Goal: Transaction & Acquisition: Subscribe to service/newsletter

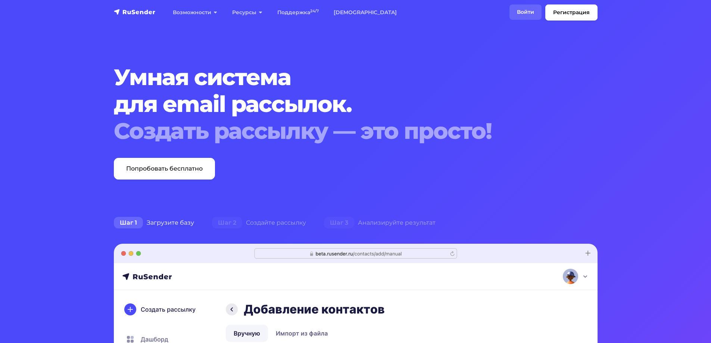
click at [526, 12] on link "Войти" at bounding box center [525, 11] width 32 height 15
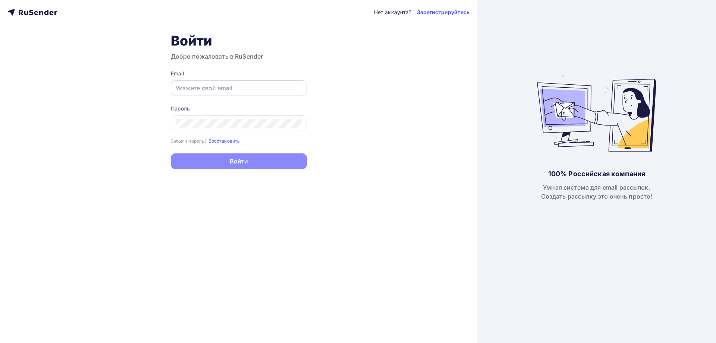
click at [241, 91] on input "text" at bounding box center [239, 88] width 126 height 9
type input "[EMAIL_ADDRESS][DOMAIN_NAME]"
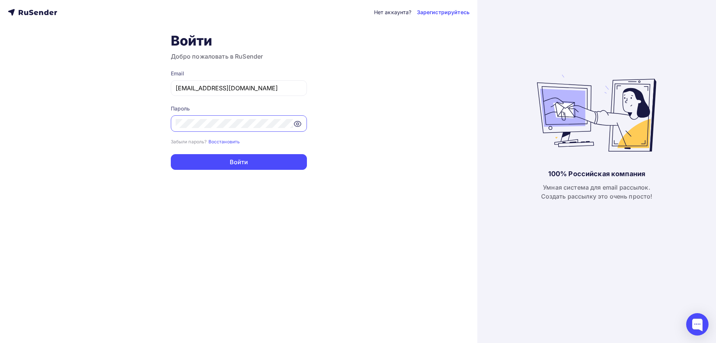
click at [171, 154] on button "Войти" at bounding box center [239, 162] width 136 height 16
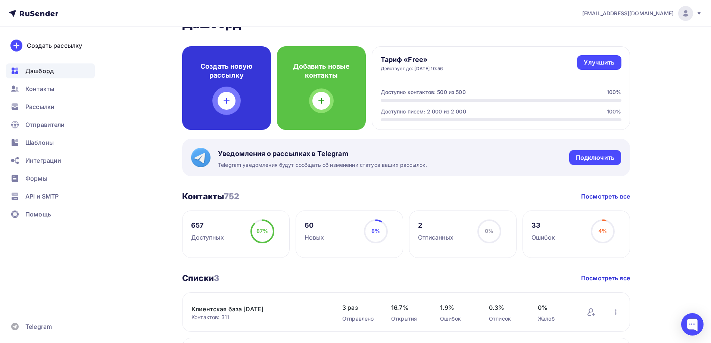
scroll to position [75, 0]
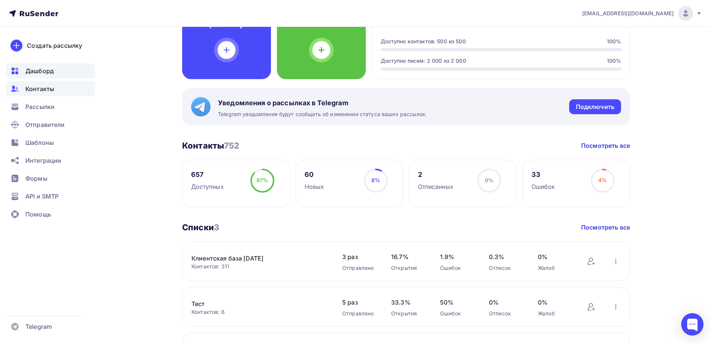
click at [43, 91] on span "Контакты" at bounding box center [39, 88] width 29 height 9
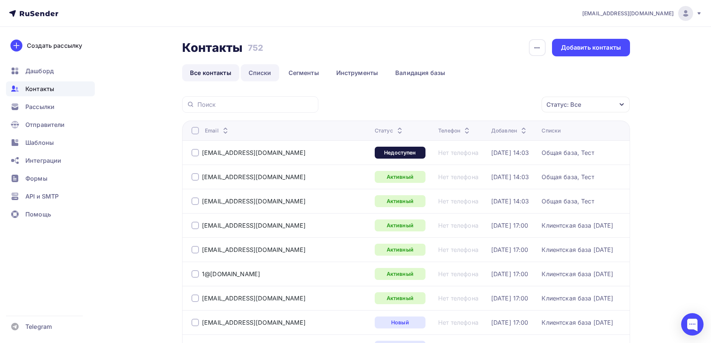
click at [260, 77] on link "Списки" at bounding box center [260, 72] width 38 height 17
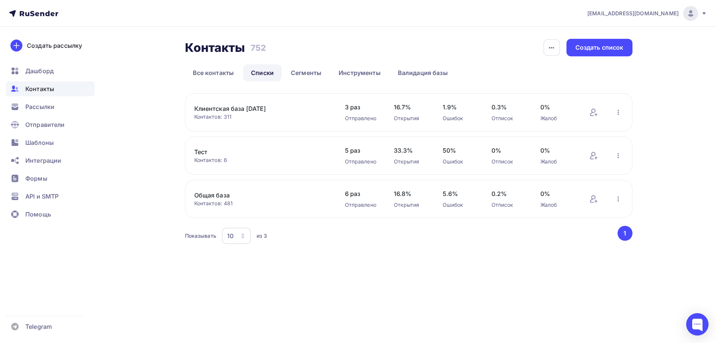
click at [221, 194] on link "Общая база" at bounding box center [257, 195] width 127 height 9
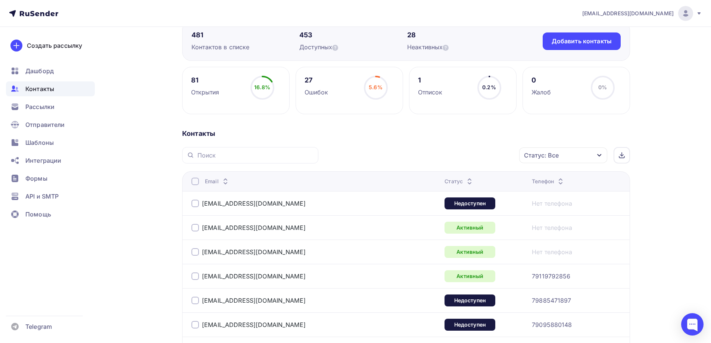
scroll to position [112, 0]
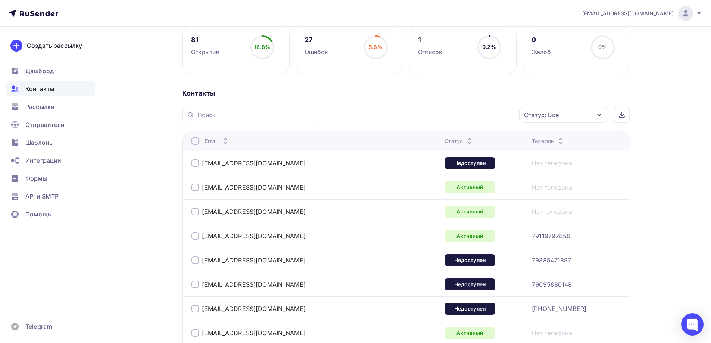
click at [444, 141] on div "Статус" at bounding box center [458, 140] width 29 height 7
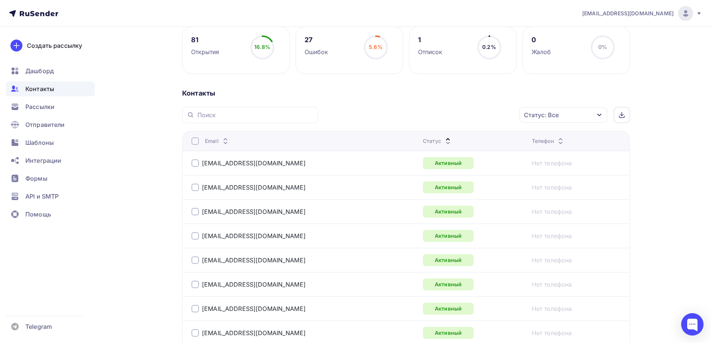
click at [598, 115] on icon "button" at bounding box center [599, 115] width 6 height 6
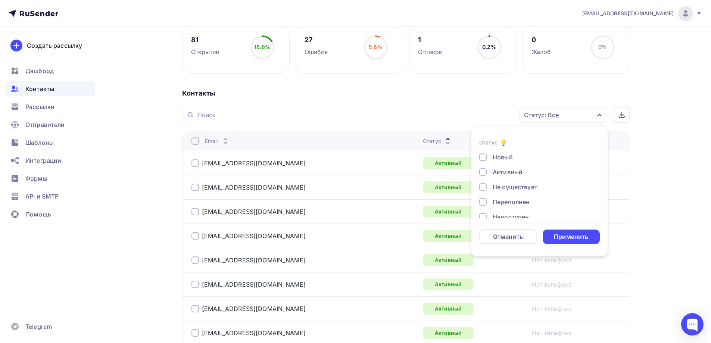
scroll to position [0, 0]
drag, startPoint x: 486, startPoint y: 186, endPoint x: 536, endPoint y: 211, distance: 56.7
click at [485, 186] on div at bounding box center [482, 186] width 7 height 7
click at [577, 237] on div "Применить" at bounding box center [570, 236] width 34 height 9
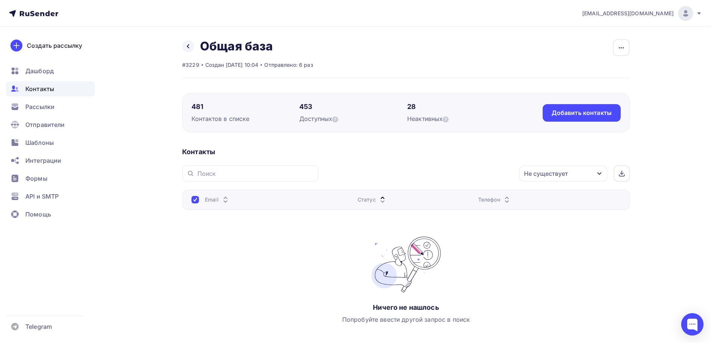
click at [550, 177] on div "Не существует" at bounding box center [546, 173] width 44 height 9
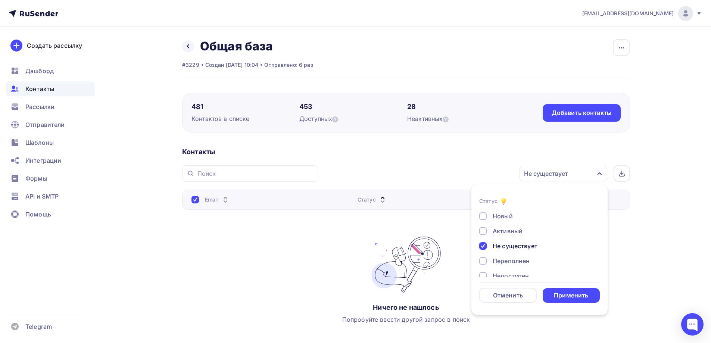
click at [485, 246] on div at bounding box center [482, 245] width 7 height 7
drag, startPoint x: 479, startPoint y: 259, endPoint x: 509, endPoint y: 272, distance: 32.3
click at [479, 260] on div at bounding box center [482, 260] width 7 height 7
click at [563, 297] on div "Применить" at bounding box center [570, 295] width 34 height 9
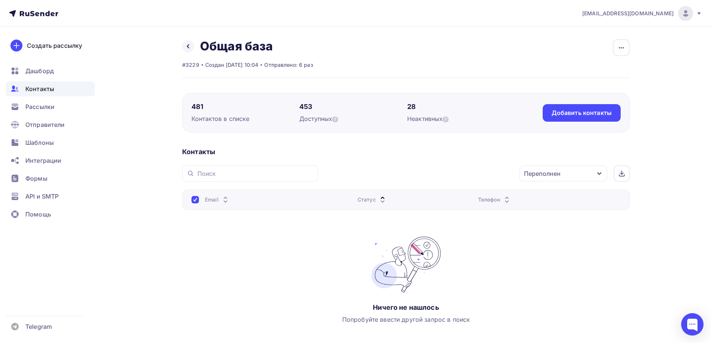
click at [580, 176] on div "Переполнен" at bounding box center [563, 174] width 88 height 16
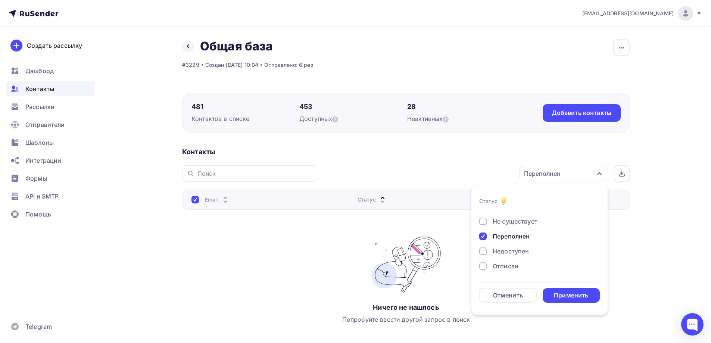
scroll to position [37, 0]
click at [484, 239] on div at bounding box center [482, 238] width 7 height 7
click at [482, 254] on div at bounding box center [482, 253] width 7 height 7
click at [485, 270] on div at bounding box center [482, 267] width 7 height 7
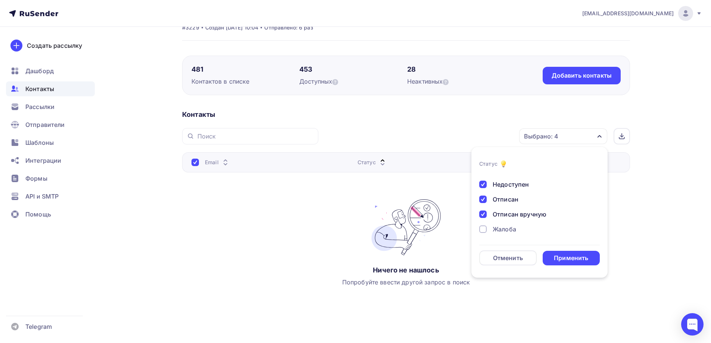
click at [483, 232] on div at bounding box center [482, 228] width 7 height 7
drag, startPoint x: 565, startPoint y: 256, endPoint x: 551, endPoint y: 250, distance: 15.4
click at [565, 256] on div "Применить" at bounding box center [570, 258] width 34 height 9
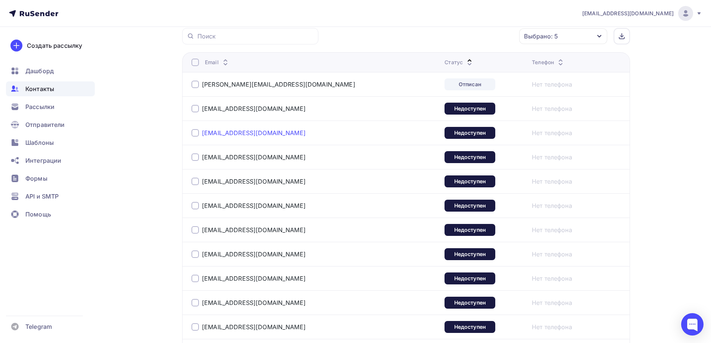
scroll to position [190, 0]
click at [197, 87] on div at bounding box center [194, 84] width 7 height 7
click at [195, 106] on div at bounding box center [194, 108] width 7 height 7
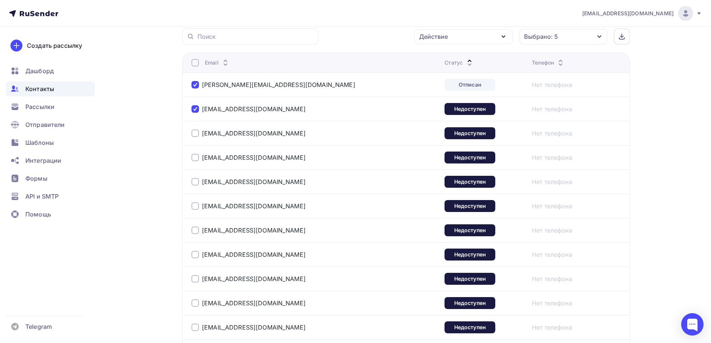
drag, startPoint x: 196, startPoint y: 128, endPoint x: 197, endPoint y: 147, distance: 18.7
click at [196, 129] on div "[EMAIL_ADDRESS][DOMAIN_NAME]" at bounding box center [284, 133] width 186 height 12
click at [196, 157] on div at bounding box center [194, 157] width 7 height 7
click at [196, 135] on div at bounding box center [194, 132] width 7 height 7
click at [195, 184] on div at bounding box center [194, 181] width 7 height 7
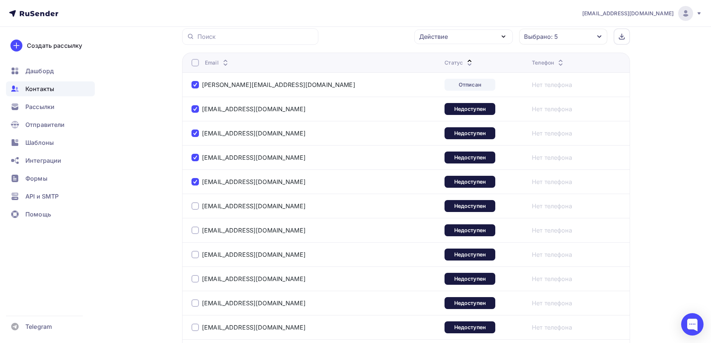
click at [197, 206] on div at bounding box center [194, 205] width 7 height 7
click at [196, 231] on div at bounding box center [194, 229] width 7 height 7
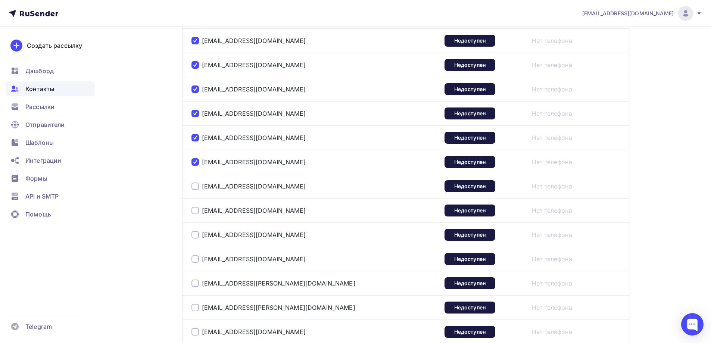
scroll to position [265, 0]
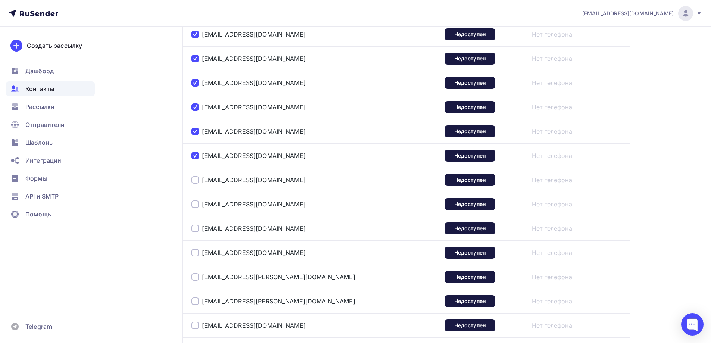
click at [197, 186] on td "[EMAIL_ADDRESS][DOMAIN_NAME]" at bounding box center [311, 179] width 259 height 24
click at [195, 181] on div at bounding box center [194, 179] width 7 height 7
drag, startPoint x: 195, startPoint y: 201, endPoint x: 194, endPoint y: 212, distance: 11.2
click at [195, 202] on div at bounding box center [194, 203] width 7 height 7
click at [193, 228] on div at bounding box center [194, 228] width 7 height 7
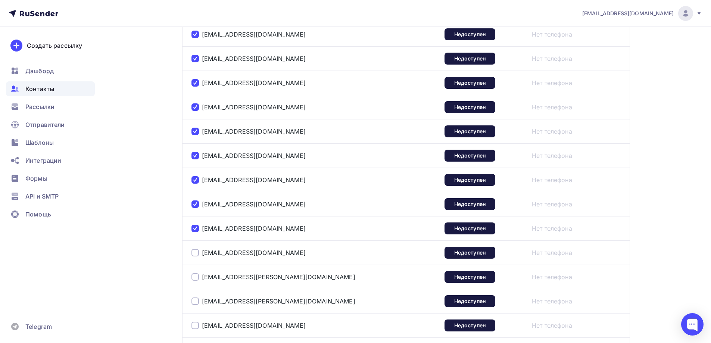
click at [197, 249] on div "[EMAIL_ADDRESS][DOMAIN_NAME]" at bounding box center [284, 253] width 186 height 12
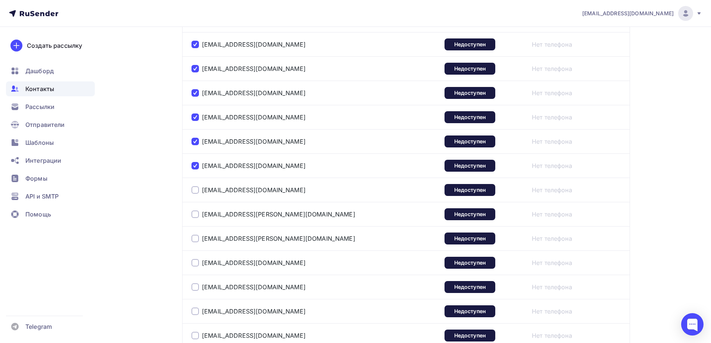
scroll to position [339, 0]
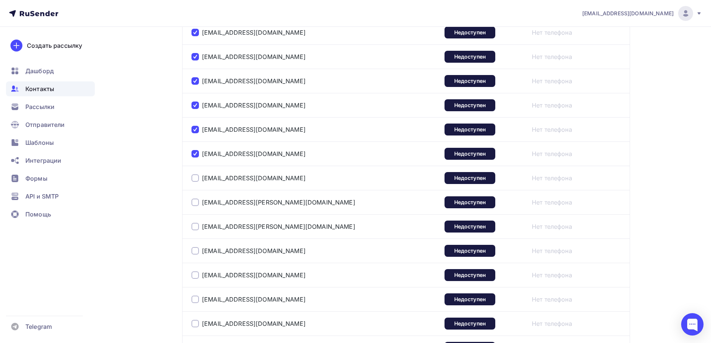
click at [197, 179] on div at bounding box center [194, 177] width 7 height 7
click at [197, 199] on div at bounding box center [194, 201] width 7 height 7
click at [194, 225] on div at bounding box center [194, 226] width 7 height 7
click at [194, 247] on div at bounding box center [194, 250] width 7 height 7
click at [192, 276] on div at bounding box center [194, 274] width 7 height 7
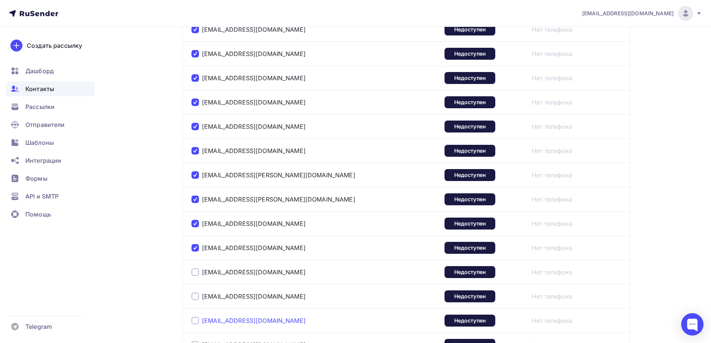
scroll to position [451, 0]
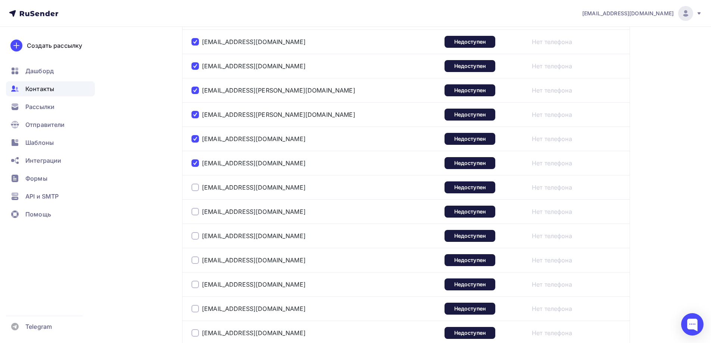
click at [195, 191] on div at bounding box center [194, 186] width 7 height 7
click at [198, 210] on div at bounding box center [194, 211] width 7 height 7
click at [195, 235] on div at bounding box center [194, 235] width 7 height 7
click at [197, 261] on div at bounding box center [194, 259] width 7 height 7
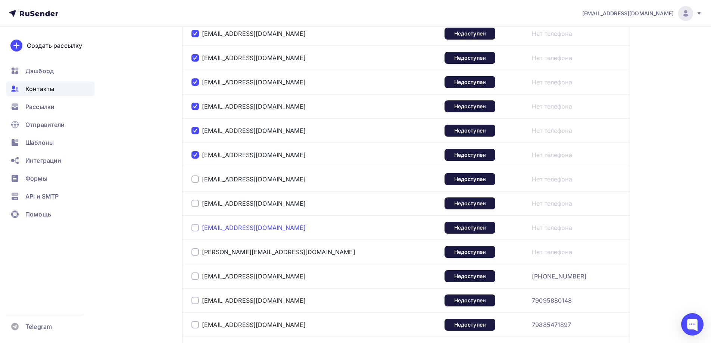
scroll to position [563, 0]
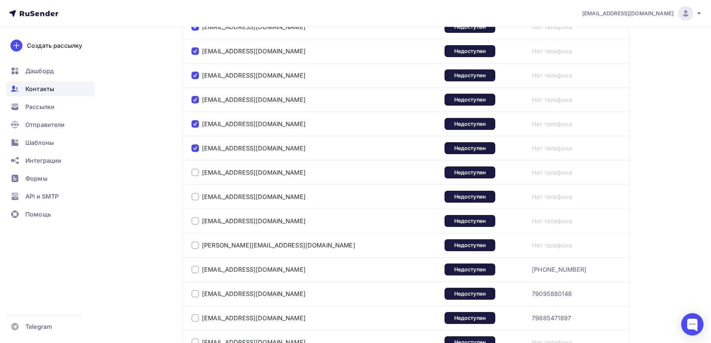
click at [195, 172] on div at bounding box center [194, 172] width 7 height 7
click at [196, 198] on div at bounding box center [194, 196] width 7 height 7
click at [195, 222] on div at bounding box center [194, 220] width 7 height 7
click at [195, 248] on div at bounding box center [194, 244] width 7 height 7
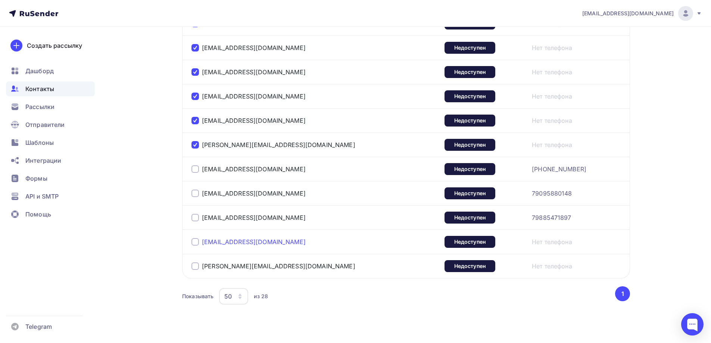
scroll to position [675, 0]
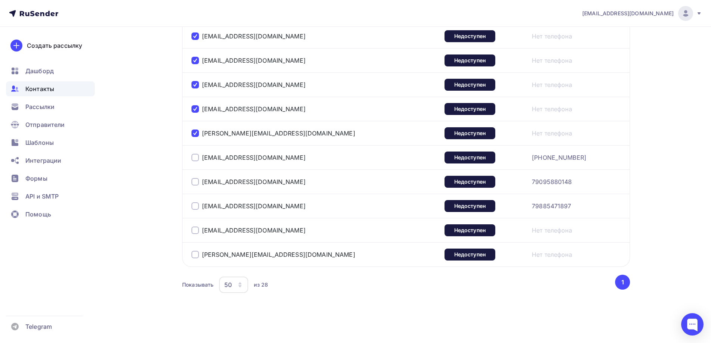
click at [198, 160] on div at bounding box center [194, 157] width 7 height 7
drag, startPoint x: 198, startPoint y: 174, endPoint x: 197, endPoint y: 182, distance: 8.2
click at [197, 175] on td "[EMAIL_ADDRESS][DOMAIN_NAME]" at bounding box center [311, 181] width 259 height 24
click at [197, 184] on div at bounding box center [194, 181] width 7 height 7
click at [196, 204] on div at bounding box center [194, 205] width 7 height 7
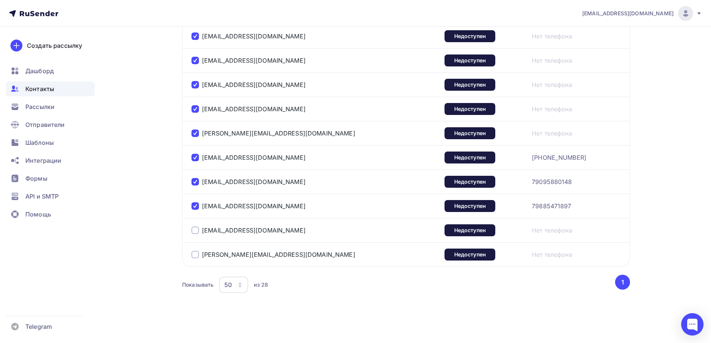
click at [197, 231] on div at bounding box center [194, 229] width 7 height 7
click at [194, 251] on div at bounding box center [194, 254] width 7 height 7
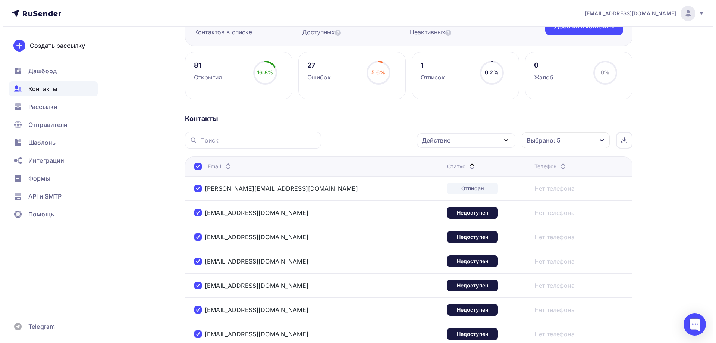
scroll to position [75, 0]
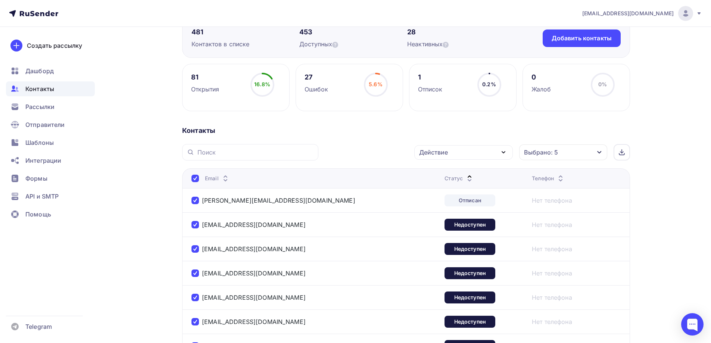
click at [504, 154] on icon "button" at bounding box center [503, 152] width 9 height 9
click at [444, 203] on div "Удалить" at bounding box center [435, 204] width 25 height 9
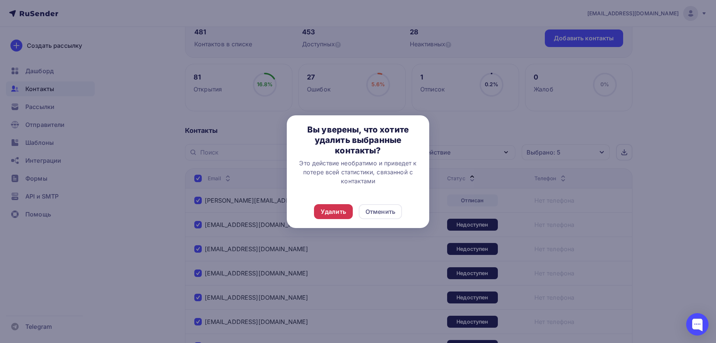
click at [346, 215] on div "Удалить" at bounding box center [333, 211] width 39 height 15
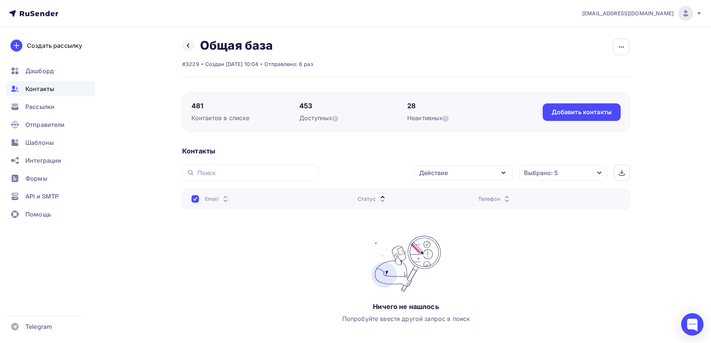
scroll to position [0, 0]
click at [596, 175] on icon "button" at bounding box center [599, 173] width 6 height 6
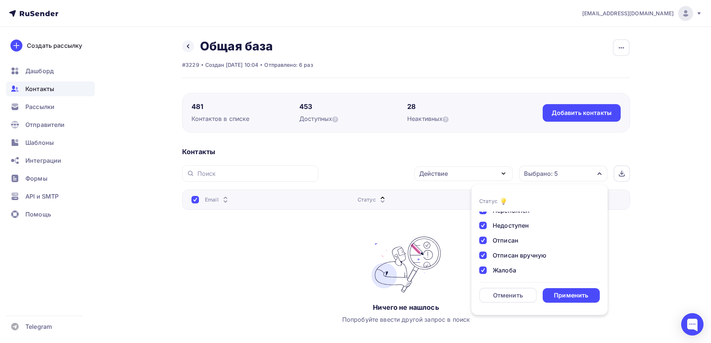
scroll to position [54, 0]
click at [516, 295] on div "Отменить" at bounding box center [508, 295] width 30 height 9
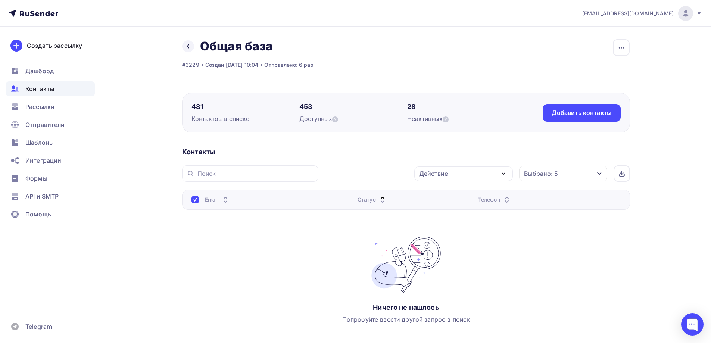
click at [598, 175] on icon "button" at bounding box center [599, 173] width 6 height 6
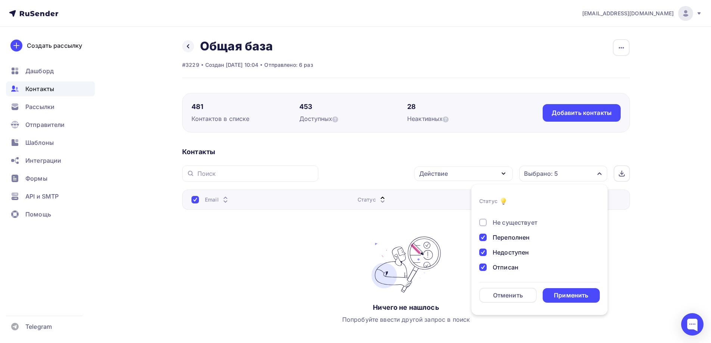
scroll to position [0, 0]
drag, startPoint x: 504, startPoint y: 214, endPoint x: 505, endPoint y: 226, distance: 12.4
click at [504, 215] on div "Новый" at bounding box center [502, 215] width 20 height 9
drag, startPoint x: 505, startPoint y: 232, endPoint x: 509, endPoint y: 251, distance: 19.7
click at [505, 233] on div "Активный" at bounding box center [507, 230] width 30 height 9
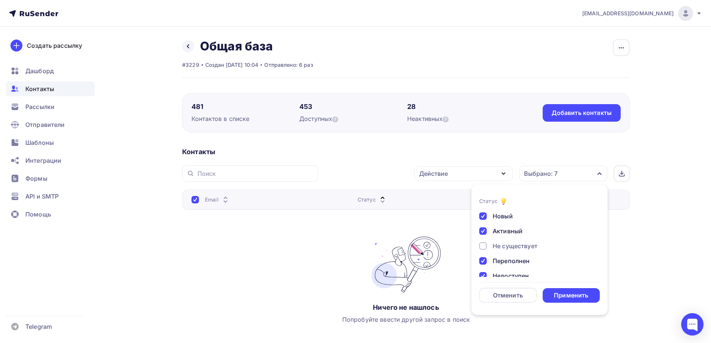
click at [509, 251] on div "Новый Активный Не существует Переполнен Недоступен Отписан Отписан вручную [GEO…" at bounding box center [539, 267] width 120 height 113
click at [512, 246] on div "Не существует" at bounding box center [514, 245] width 45 height 9
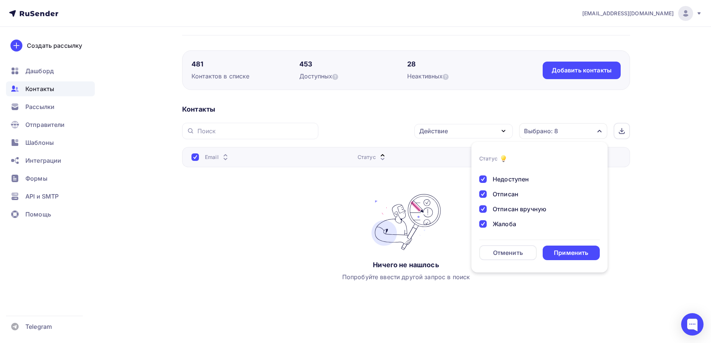
scroll to position [44, 0]
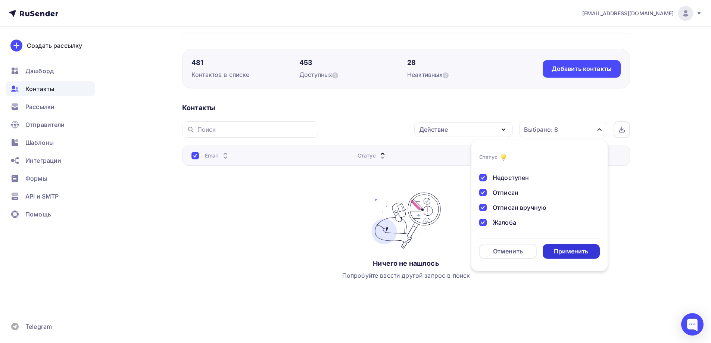
click at [571, 252] on div "Применить" at bounding box center [570, 251] width 34 height 9
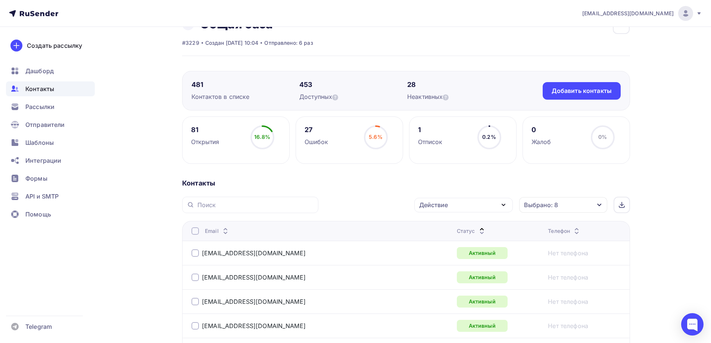
scroll to position [0, 0]
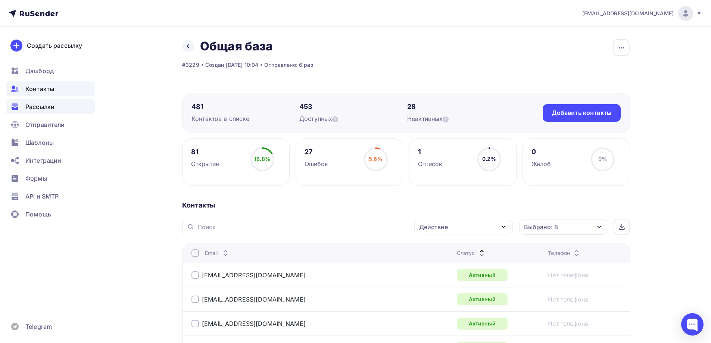
click at [50, 102] on span "Рассылки" at bounding box center [39, 106] width 29 height 9
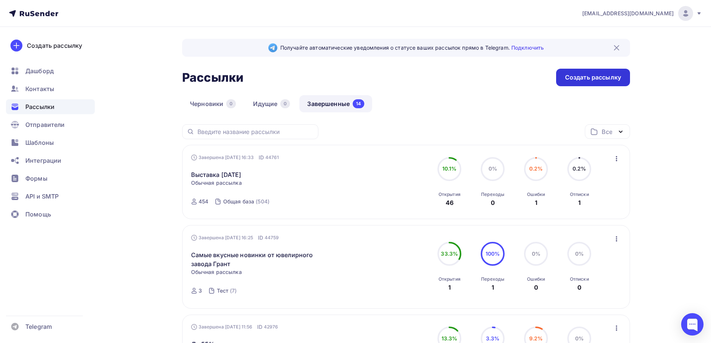
click at [582, 76] on div "Создать рассылку" at bounding box center [593, 77] width 56 height 9
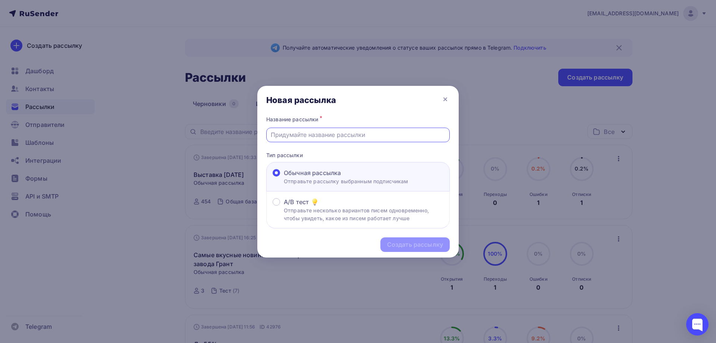
click at [344, 136] on input "text" at bounding box center [358, 134] width 175 height 9
type input ":"
type input "Джунвекс [DATE]"
click at [422, 242] on div "Создать рассылку" at bounding box center [415, 244] width 56 height 9
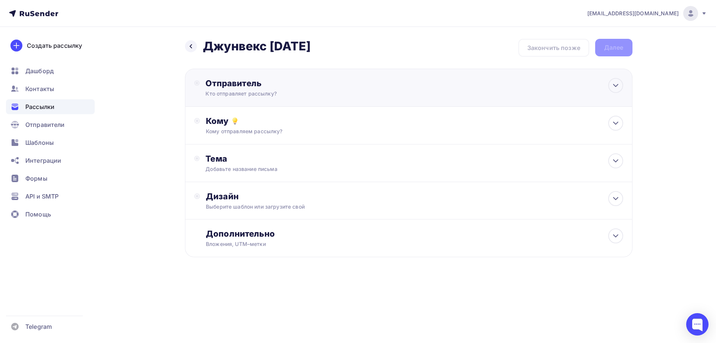
click at [296, 88] on div "Отправитель Кто отправляет рассылку? Email * [EMAIL_ADDRESS][DOMAIN_NAME] [EMAI…" at bounding box center [286, 87] width 161 height 19
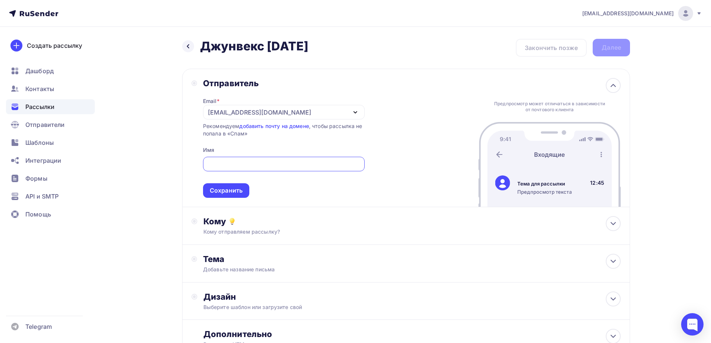
click at [355, 114] on icon "button" at bounding box center [355, 112] width 9 height 9
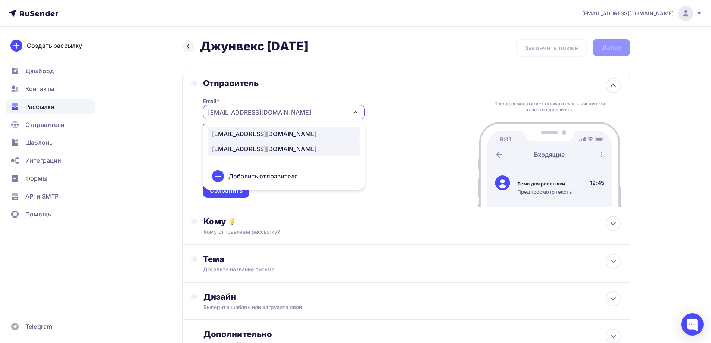
click at [284, 131] on div "[EMAIL_ADDRESS][DOMAIN_NAME]" at bounding box center [284, 133] width 144 height 9
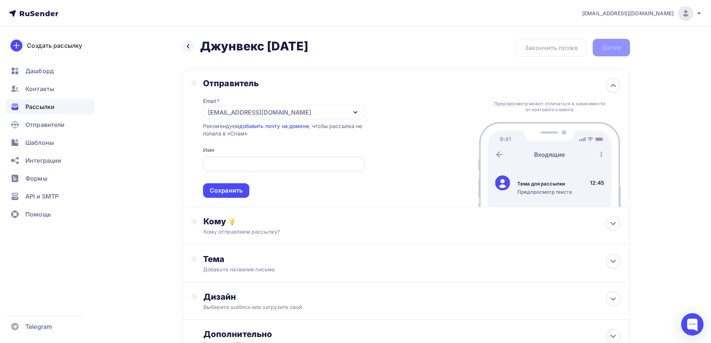
click at [237, 167] on input "text" at bounding box center [283, 164] width 153 height 9
type input "ЮЗ Грант"
click at [230, 195] on div "Сохранить" at bounding box center [226, 190] width 46 height 15
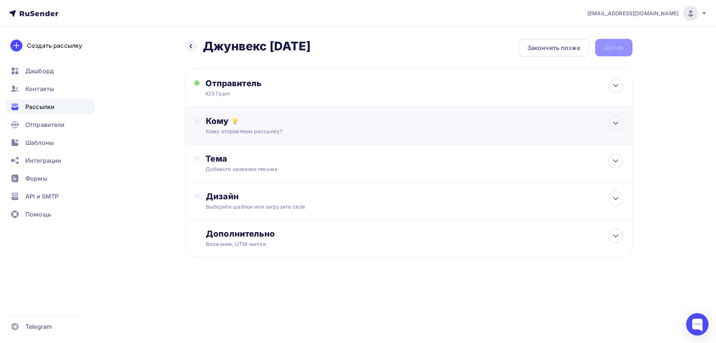
click at [292, 131] on div "Кому отправляем рассылку?" at bounding box center [394, 131] width 376 height 7
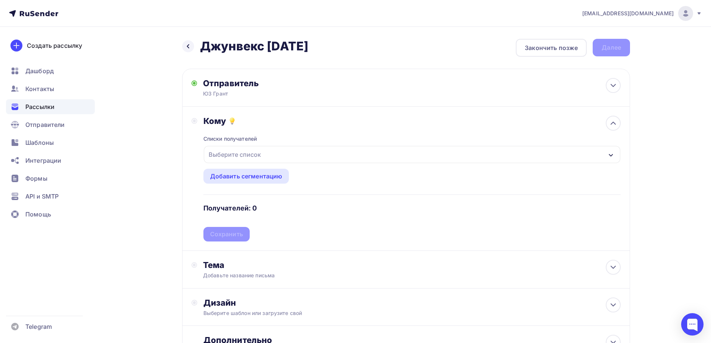
click at [270, 155] on div "Выберите список" at bounding box center [412, 154] width 416 height 17
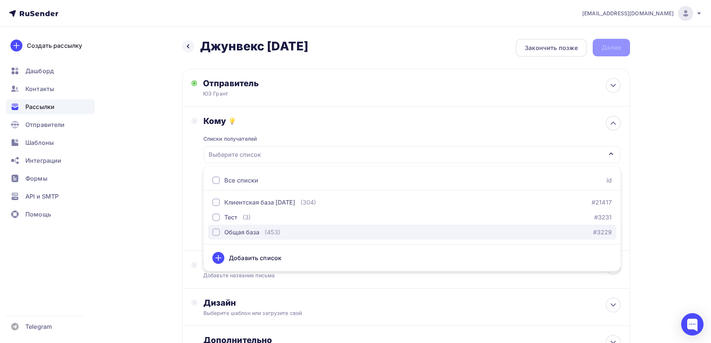
click at [214, 232] on div "button" at bounding box center [215, 231] width 7 height 7
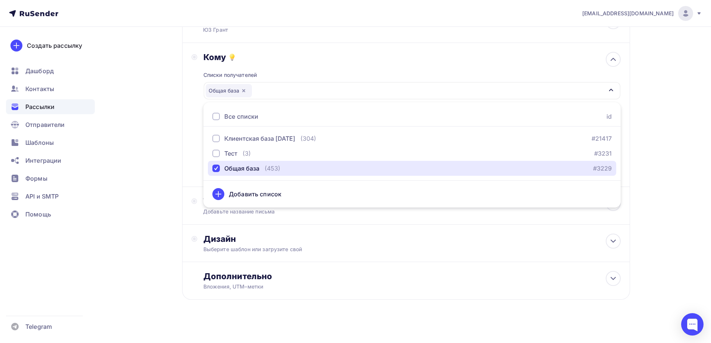
scroll to position [69, 0]
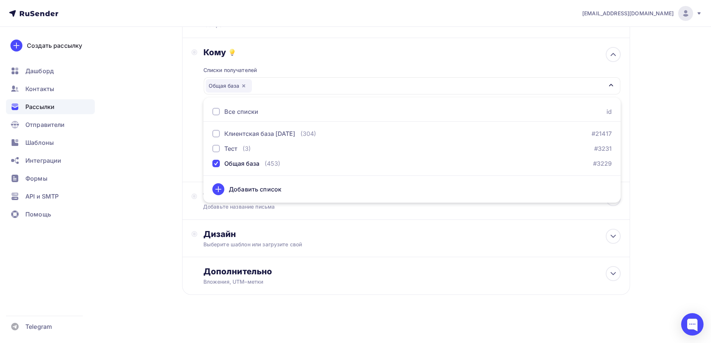
click at [162, 200] on div "Назад Джунвекс [DATE] Джунвекс [DATE] Закончить позже Далее Отправитель [PERSON…" at bounding box center [355, 150] width 611 height 385
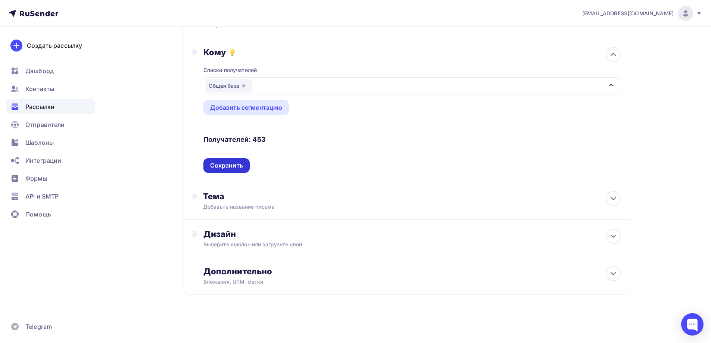
click at [231, 165] on div "Сохранить" at bounding box center [226, 165] width 33 height 9
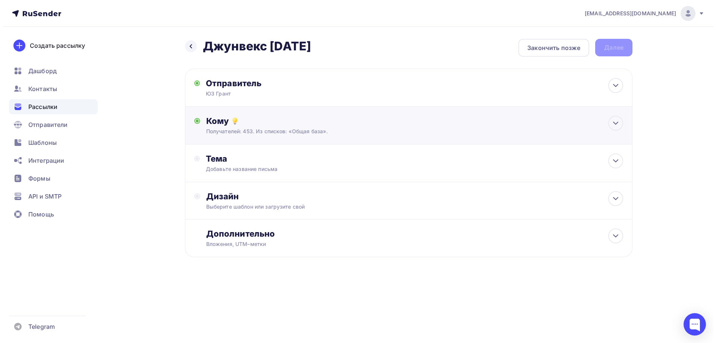
scroll to position [0, 0]
click at [276, 173] on div "Тема Добавьте название письма Тема * Рекомендуем использовать не более 150 симв…" at bounding box center [409, 163] width 448 height 38
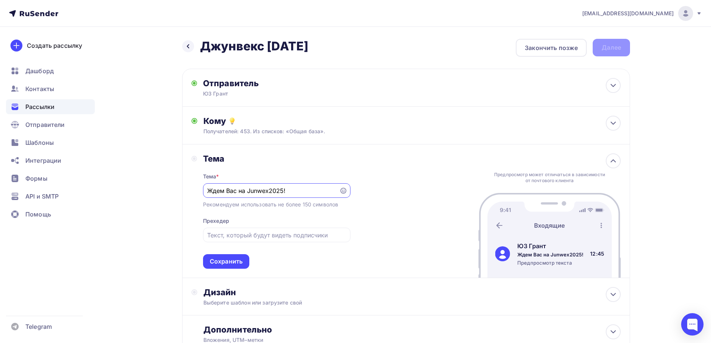
click at [270, 189] on input "Ждем Вас на Junwex2025!" at bounding box center [271, 190] width 128 height 9
type input "Ждем Вас на Junwex 2025!"
click at [240, 239] on input "text" at bounding box center [276, 234] width 139 height 9
click at [244, 260] on div "Сохранить" at bounding box center [226, 261] width 46 height 15
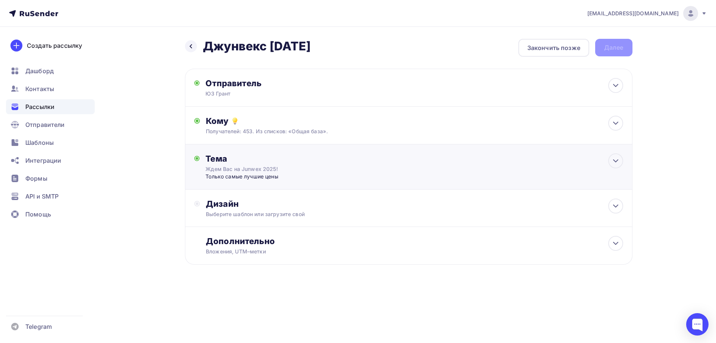
click at [270, 178] on div "Только самые лучшие цены" at bounding box center [279, 176] width 147 height 7
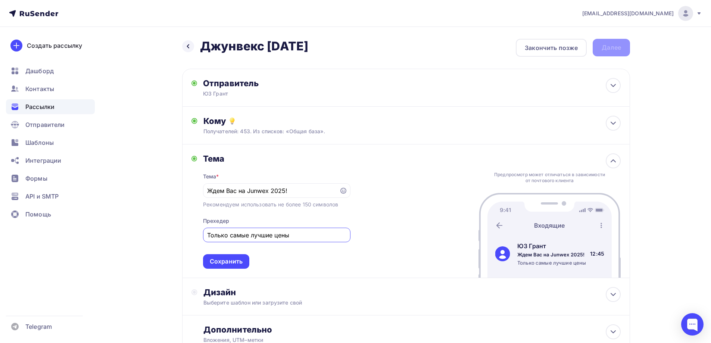
drag, startPoint x: 294, startPoint y: 237, endPoint x: 162, endPoint y: 228, distance: 132.7
click at [162, 228] on div "Назад Джунвекс [DATE] Джунвекс [DATE] Закончить позже Далее Отправитель [PERSON…" at bounding box center [355, 214] width 611 height 374
type input "Специальные цены только на выставке."
click at [232, 264] on div "Сохранить" at bounding box center [226, 261] width 33 height 9
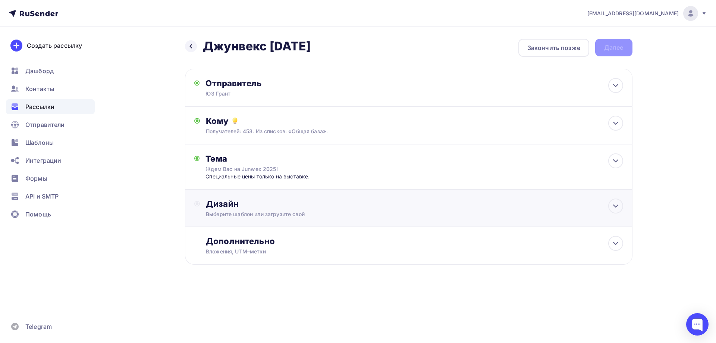
click at [256, 202] on div "Дизайн" at bounding box center [414, 203] width 417 height 10
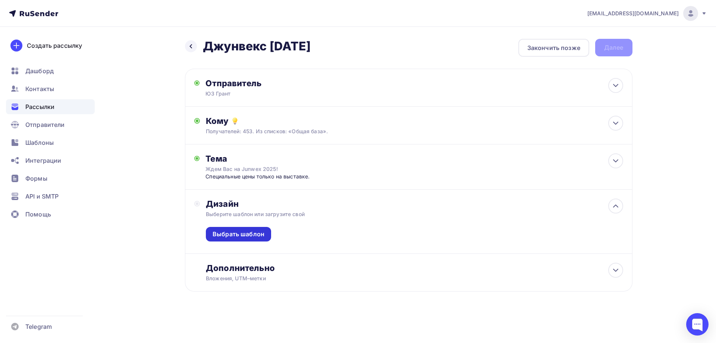
click at [258, 230] on div "Выбрать шаблон" at bounding box center [239, 234] width 52 height 9
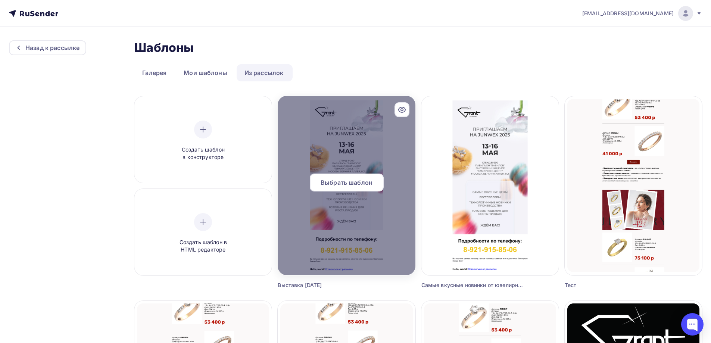
click at [350, 186] on span "Выбрать шаблон" at bounding box center [346, 182] width 52 height 9
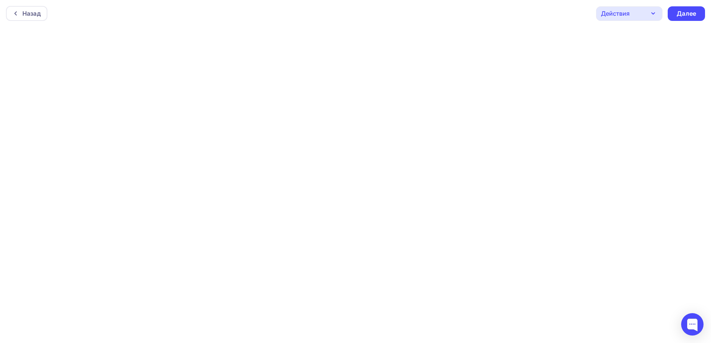
click at [654, 12] on icon "button" at bounding box center [652, 13] width 9 height 9
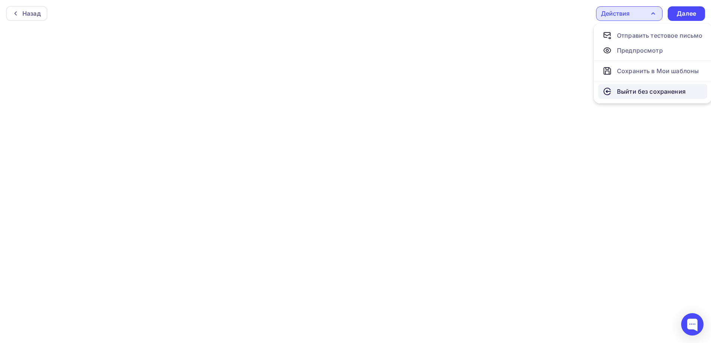
click at [618, 95] on div "Выйти без сохранения" at bounding box center [651, 91] width 69 height 9
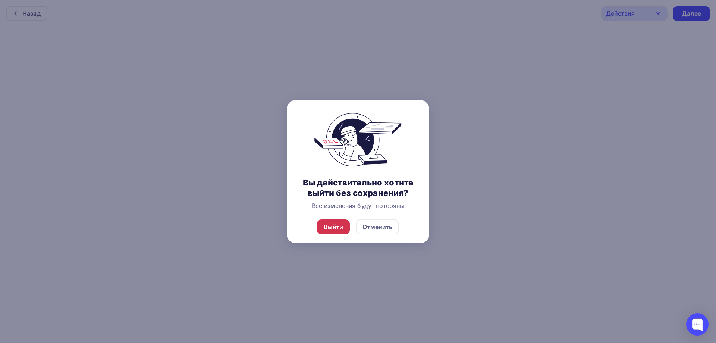
click at [326, 224] on div "Выйти" at bounding box center [334, 226] width 20 height 9
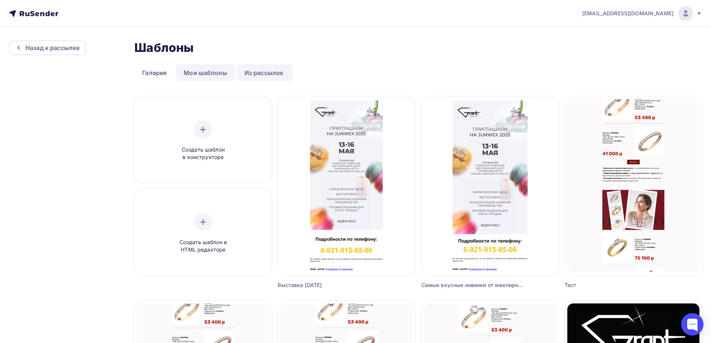
click at [217, 75] on link "Мои шаблоны" at bounding box center [205, 72] width 59 height 17
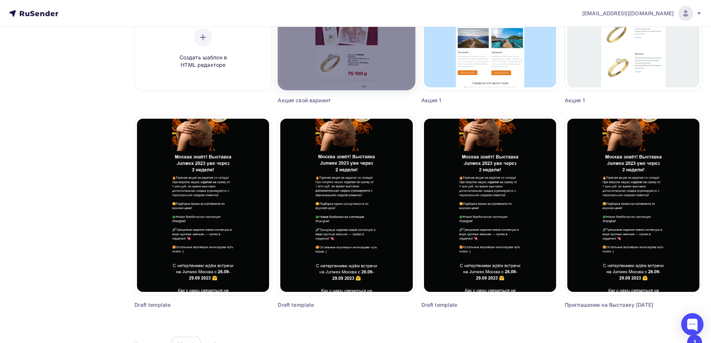
scroll to position [186, 0]
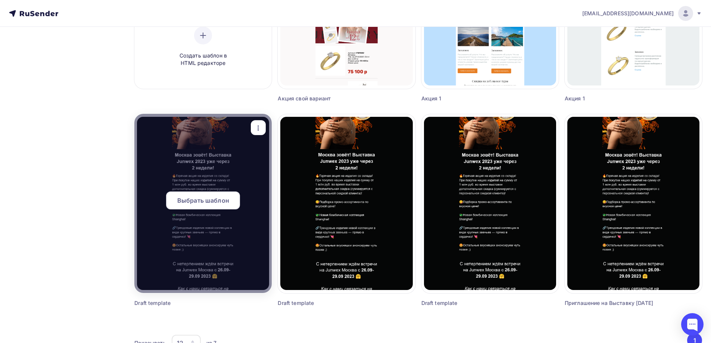
click at [198, 199] on span "Выбрать шаблон" at bounding box center [203, 200] width 52 height 9
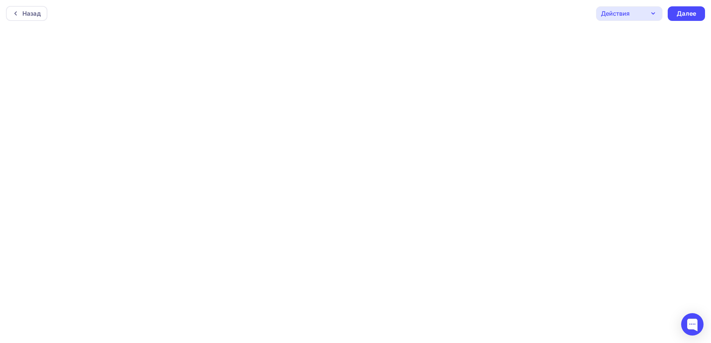
scroll to position [2, 0]
click at [683, 10] on div "Далее" at bounding box center [685, 11] width 19 height 9
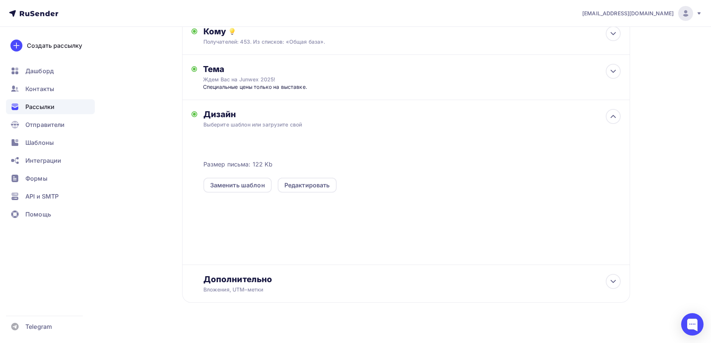
scroll to position [97, 0]
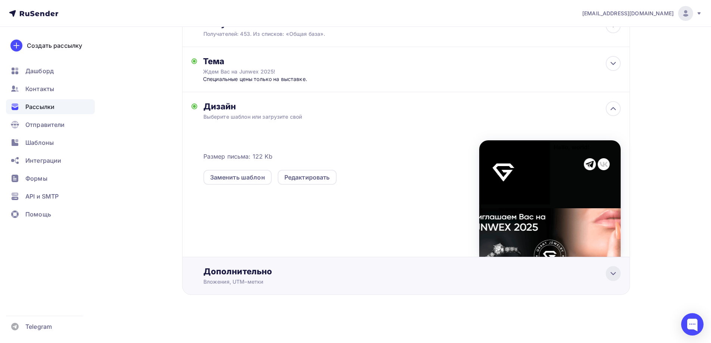
click at [612, 275] on icon at bounding box center [612, 273] width 9 height 9
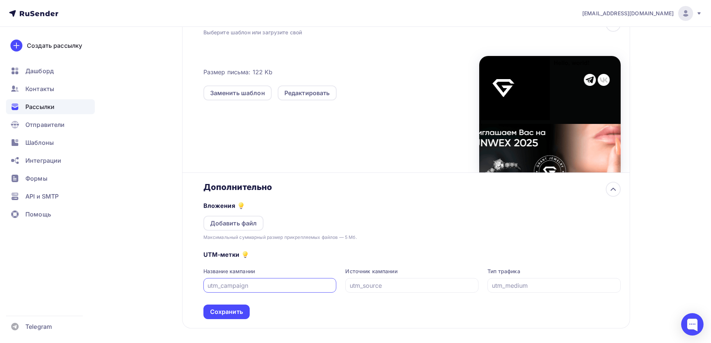
scroll to position [215, 0]
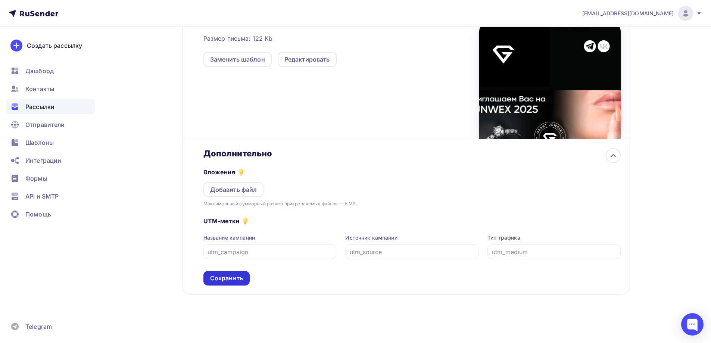
click at [227, 279] on div "Сохранить" at bounding box center [226, 278] width 33 height 9
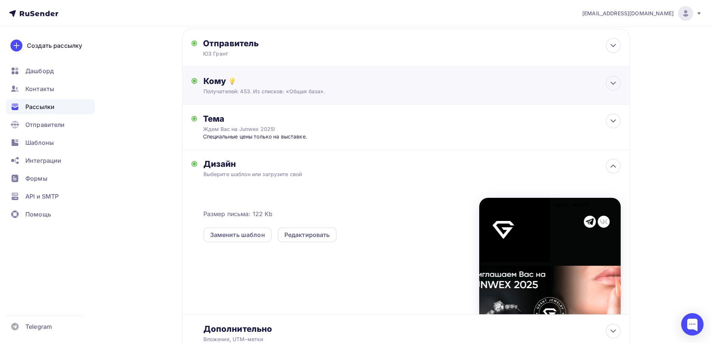
scroll to position [0, 0]
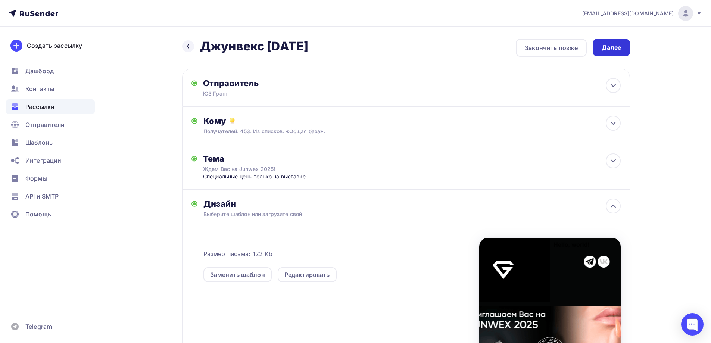
click at [607, 47] on div "Далее" at bounding box center [610, 47] width 19 height 9
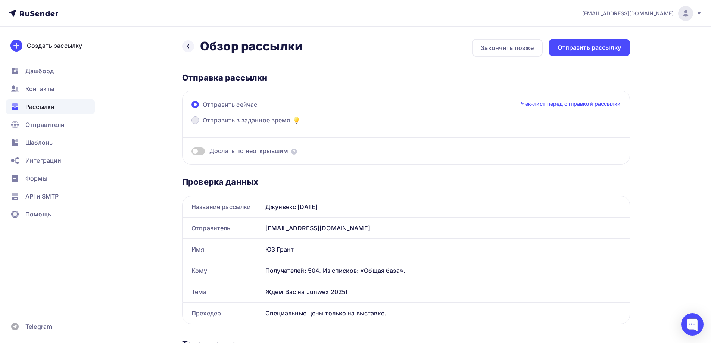
click at [196, 122] on span at bounding box center [194, 119] width 7 height 7
click at [203, 125] on input "Отправить в заданное время" at bounding box center [203, 125] width 0 height 0
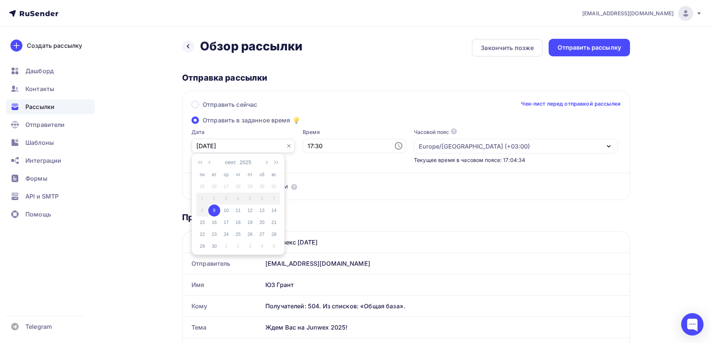
drag, startPoint x: 245, startPoint y: 147, endPoint x: 197, endPoint y: 144, distance: 48.9
click at [197, 144] on input "[DATE]" at bounding box center [242, 146] width 103 height 14
click at [225, 211] on div "10" at bounding box center [226, 210] width 12 height 7
type input "[DATE]"
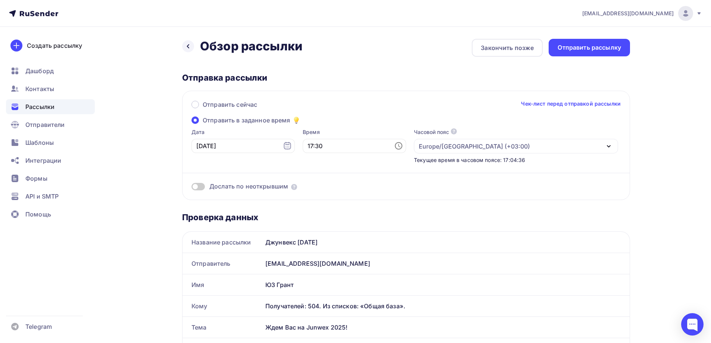
click at [394, 147] on icon at bounding box center [398, 145] width 9 height 9
click at [316, 188] on li "07" at bounding box center [313, 189] width 38 height 12
type input "07:30"
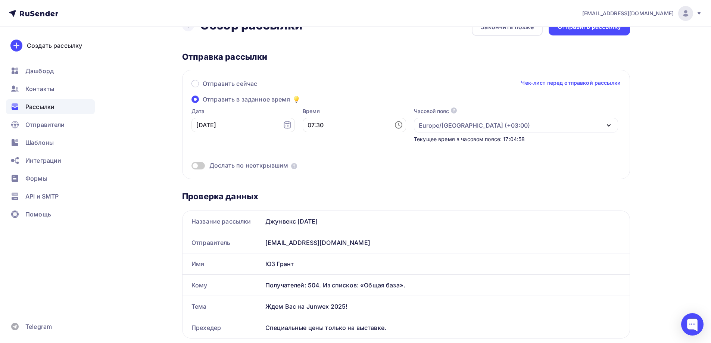
scroll to position [0, 0]
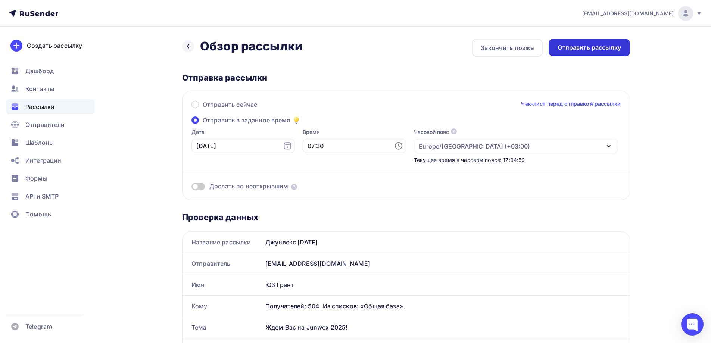
click at [601, 48] on div "Отправить рассылку" at bounding box center [588, 47] width 63 height 9
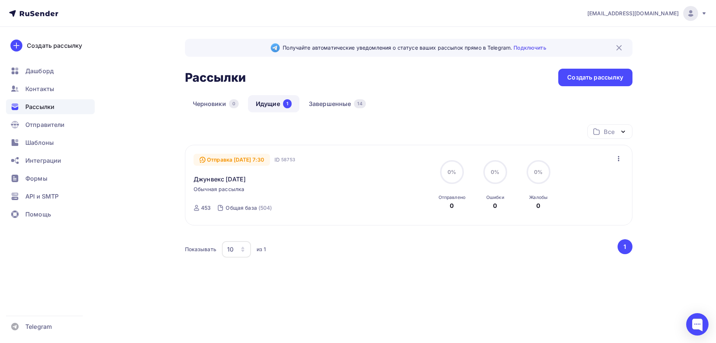
click at [34, 104] on span "Рассылки" at bounding box center [39, 106] width 29 height 9
